Goal: Information Seeking & Learning: Learn about a topic

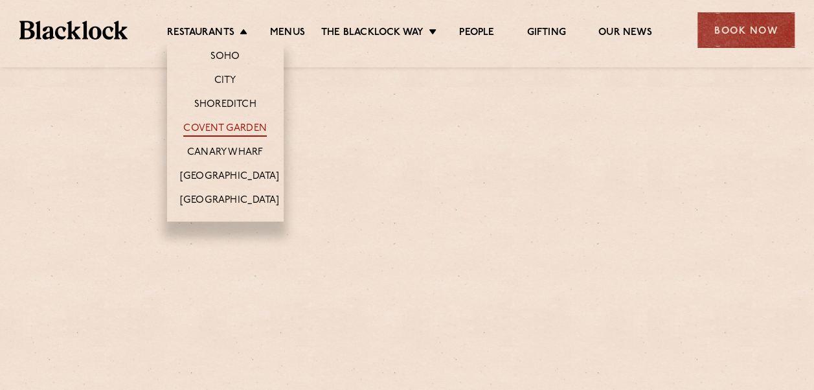
click at [211, 128] on link "Covent Garden" at bounding box center [225, 129] width 84 height 14
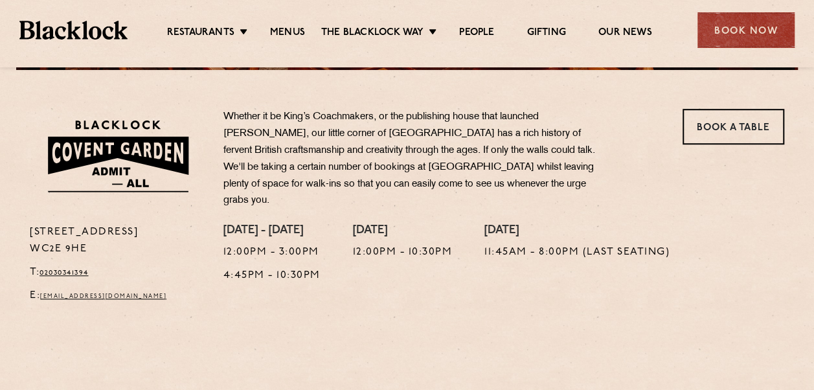
scroll to position [401, 0]
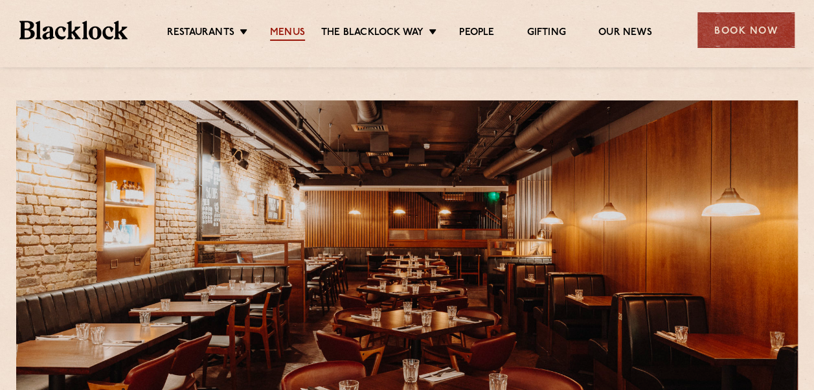
click at [294, 31] on link "Menus" at bounding box center [287, 34] width 35 height 14
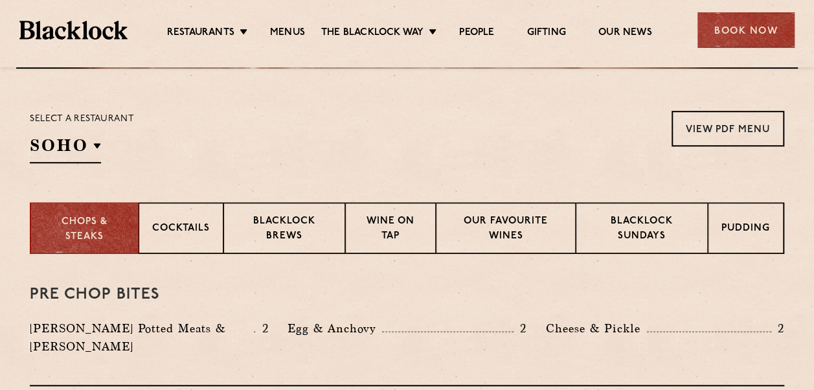
scroll to position [401, 0]
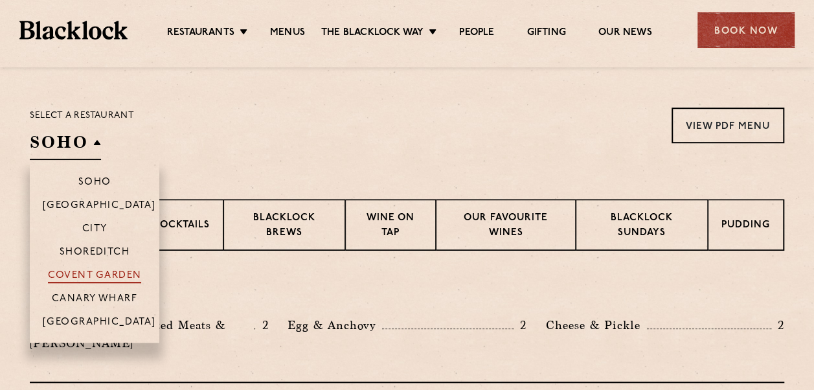
click at [108, 272] on p "Covent Garden" at bounding box center [95, 276] width 94 height 13
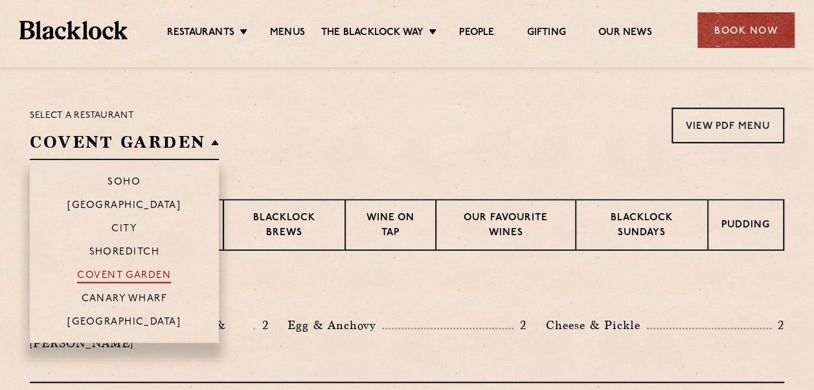
click at [108, 272] on p "Covent Garden" at bounding box center [124, 276] width 94 height 13
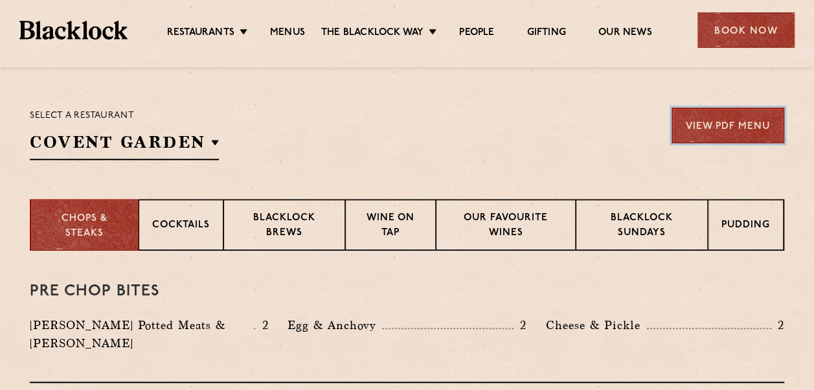
click at [696, 124] on link "View PDF Menu" at bounding box center [728, 126] width 113 height 36
